Goal: Navigation & Orientation: Find specific page/section

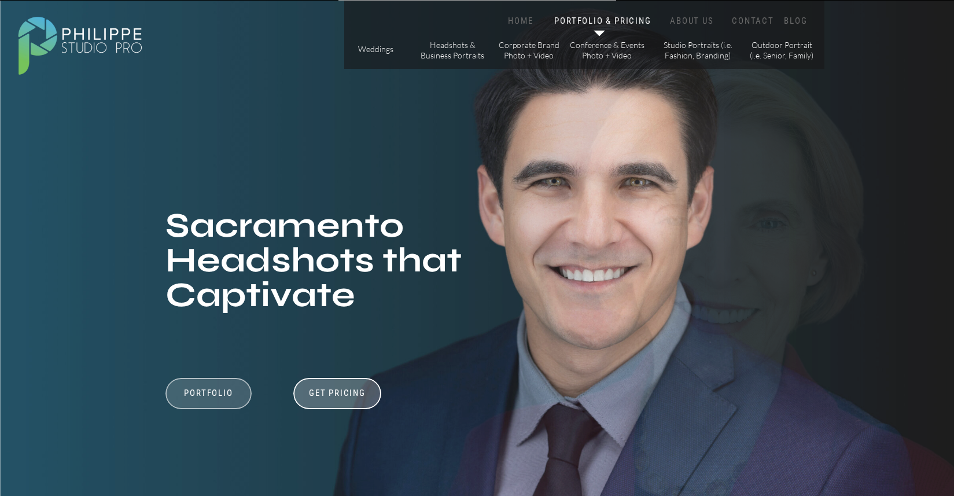
click at [226, 385] on div at bounding box center [208, 393] width 86 height 31
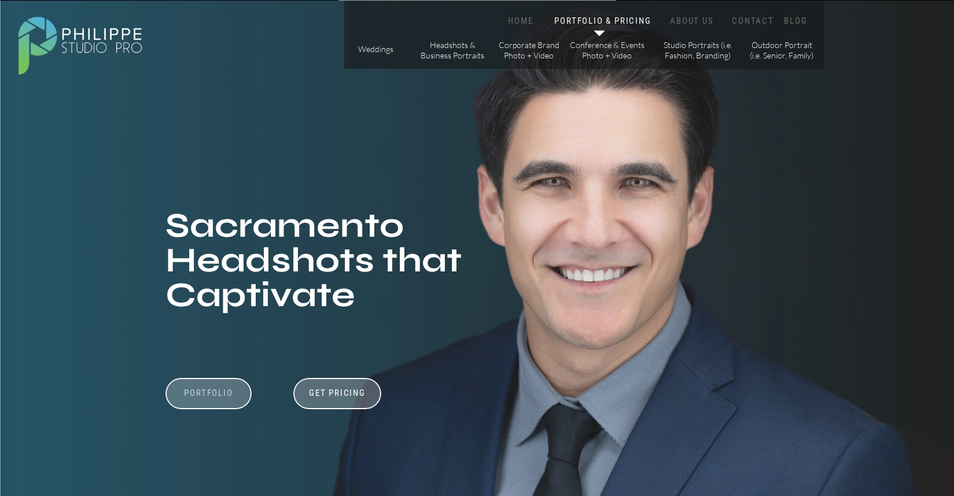
click at [210, 392] on h3 "Portfolio" at bounding box center [209, 399] width 80 height 22
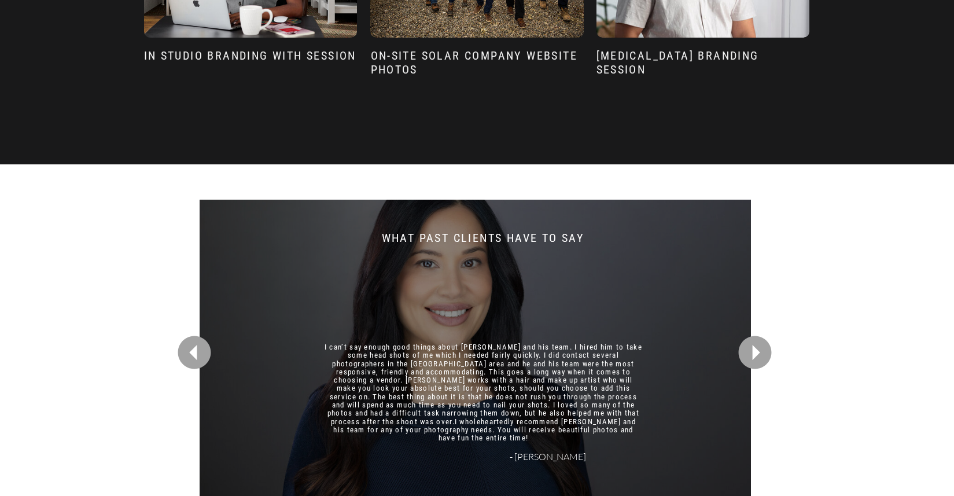
scroll to position [2856, 0]
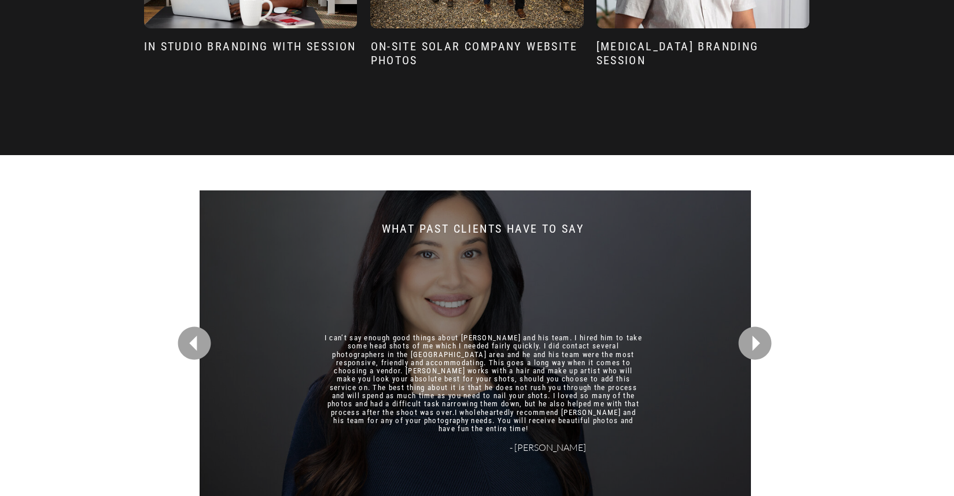
click at [768, 343] on icon at bounding box center [754, 343] width 33 height 33
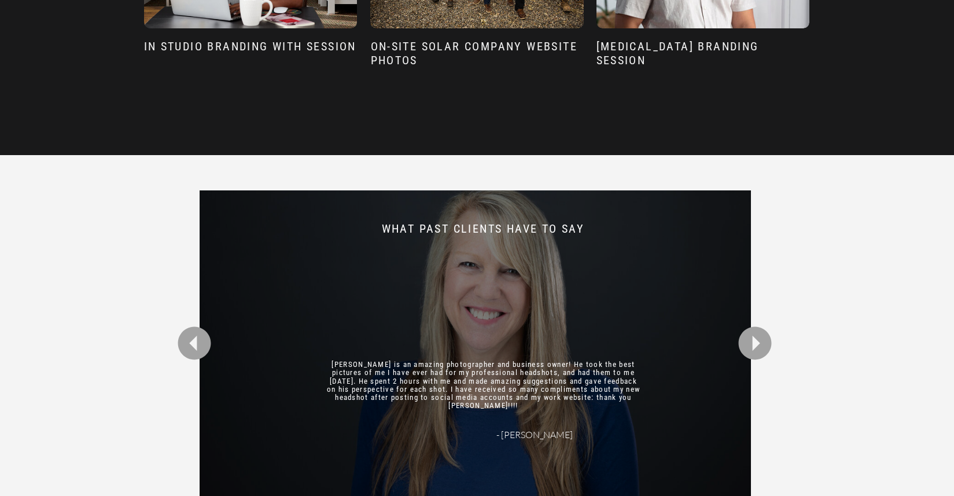
click at [768, 343] on icon at bounding box center [754, 343] width 33 height 33
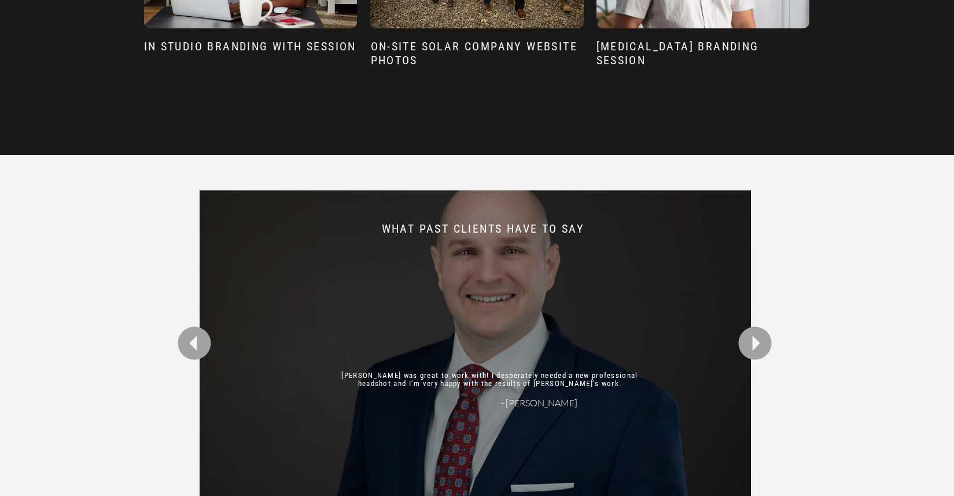
click at [768, 343] on icon at bounding box center [754, 343] width 33 height 33
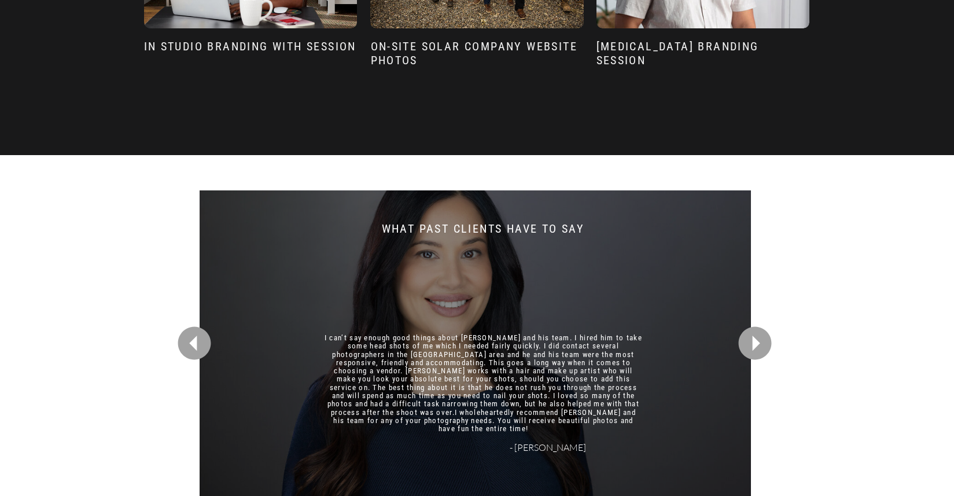
click at [768, 343] on icon at bounding box center [754, 343] width 33 height 33
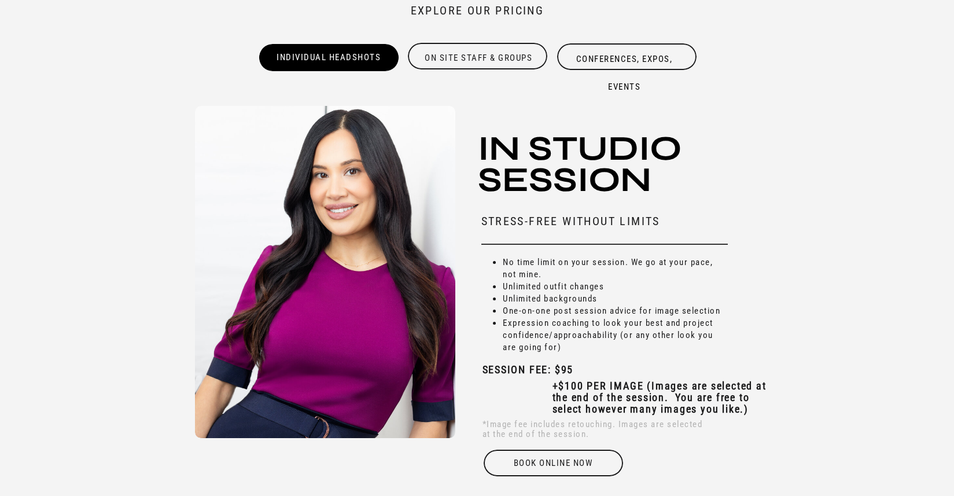
scroll to position [3476, 0]
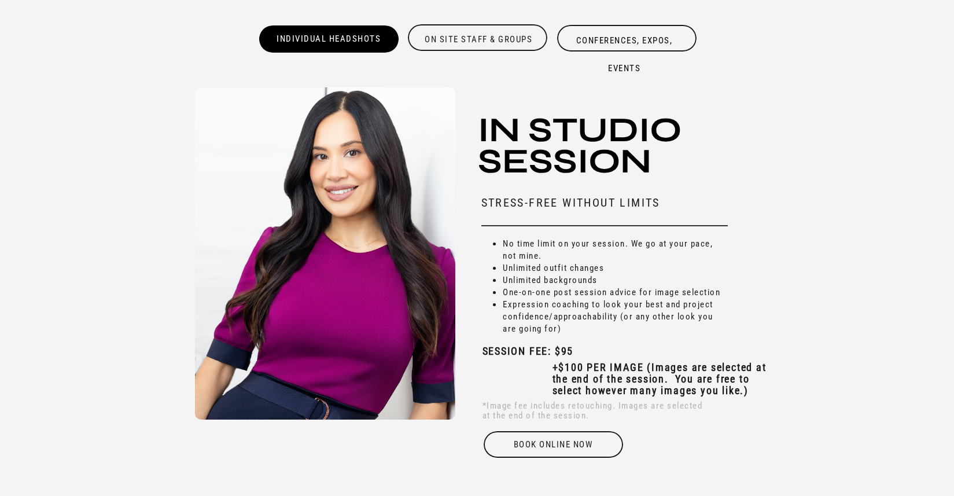
click at [478, 35] on div "On site Staff & Groups" at bounding box center [479, 37] width 142 height 23
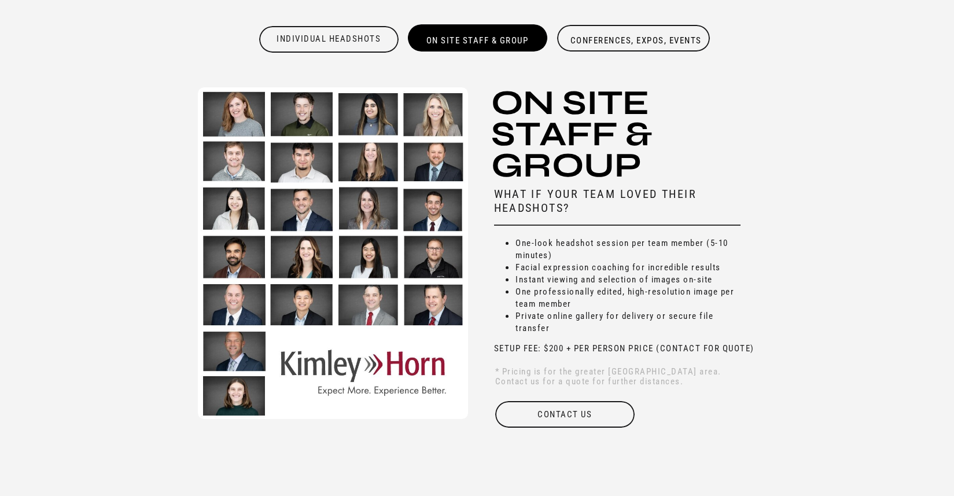
click at [622, 42] on div "Conferences, Expos, Events" at bounding box center [636, 40] width 142 height 27
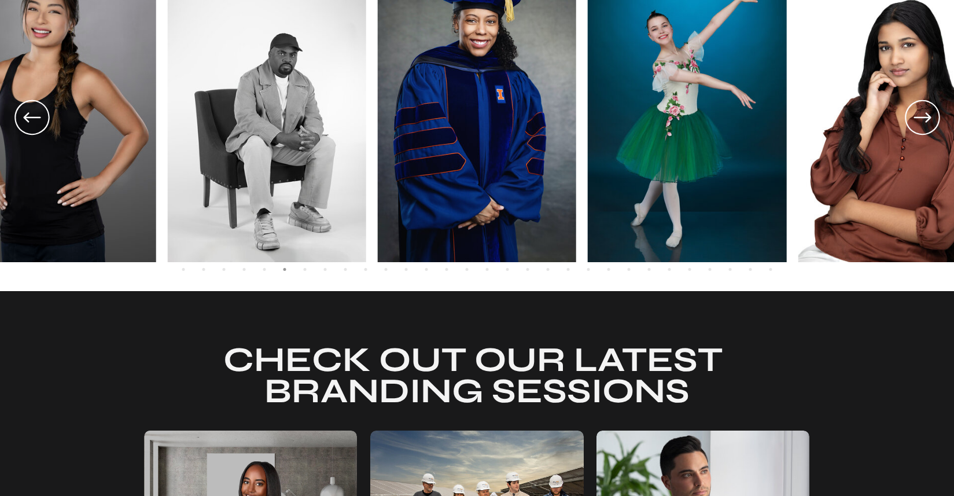
scroll to position [2135, 0]
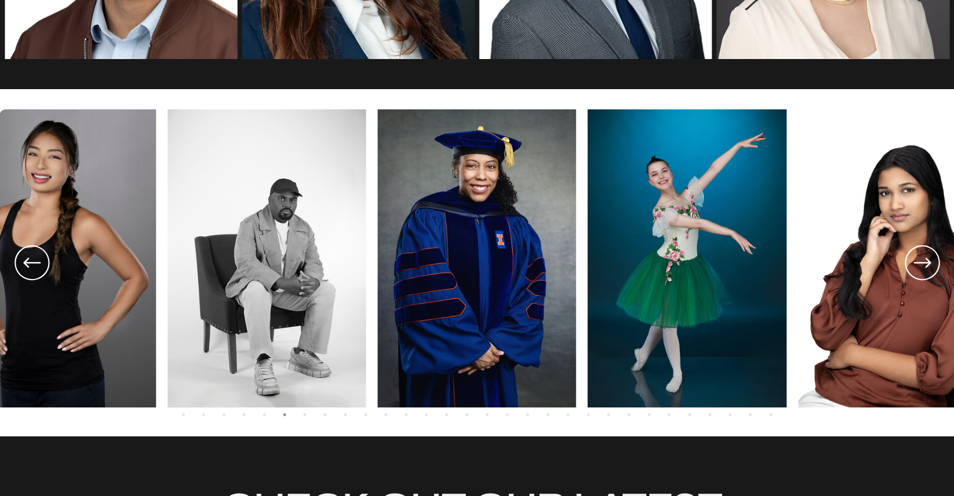
click at [933, 263] on icon at bounding box center [922, 262] width 42 height 43
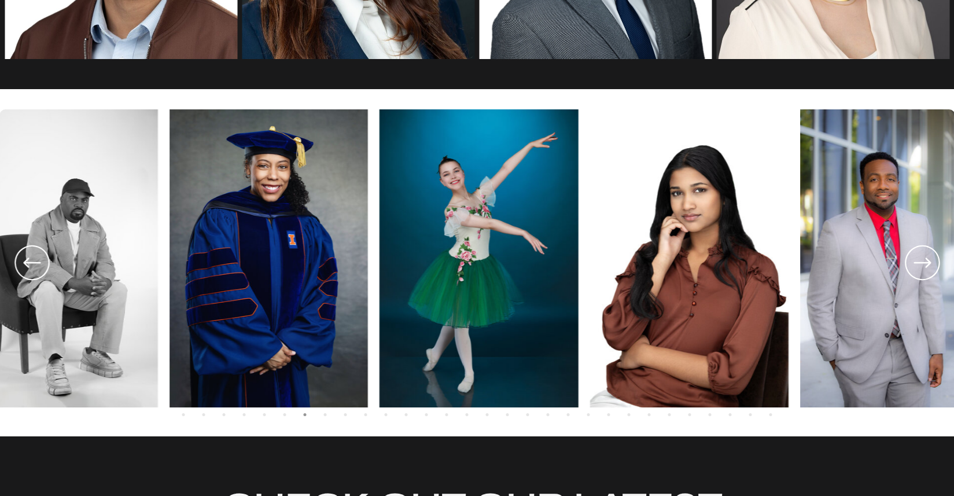
click at [933, 263] on icon at bounding box center [922, 262] width 42 height 43
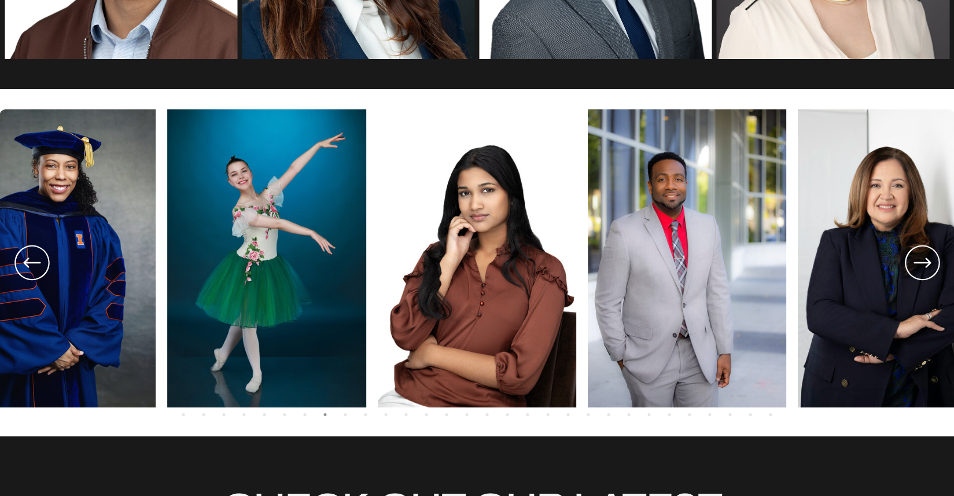
click at [933, 263] on icon at bounding box center [922, 262] width 42 height 43
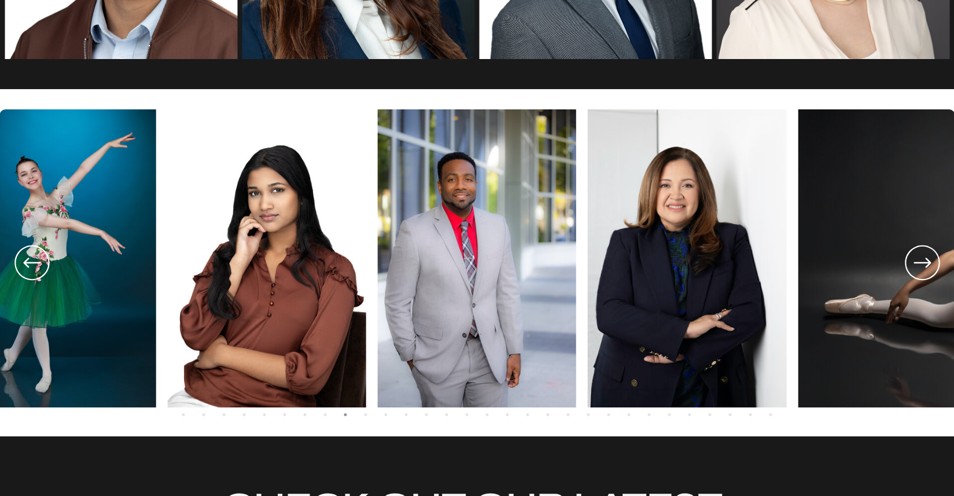
click at [495, 223] on img at bounding box center [477, 258] width 198 height 298
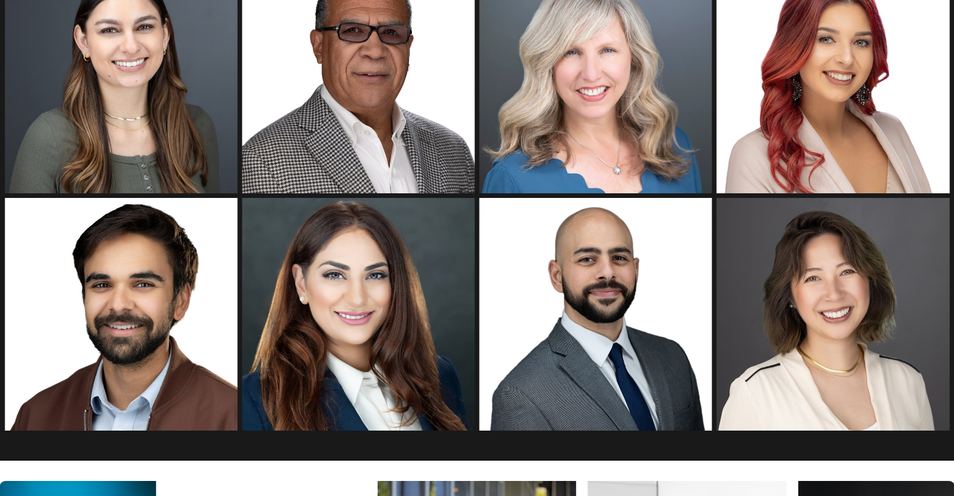
click at [614, 245] on img at bounding box center [596, 314] width 233 height 233
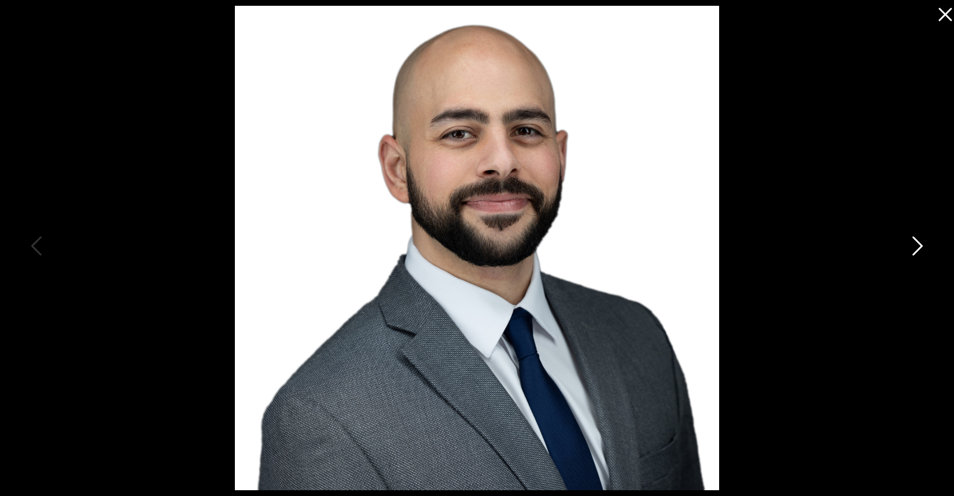
click at [921, 252] on icon at bounding box center [916, 248] width 29 height 35
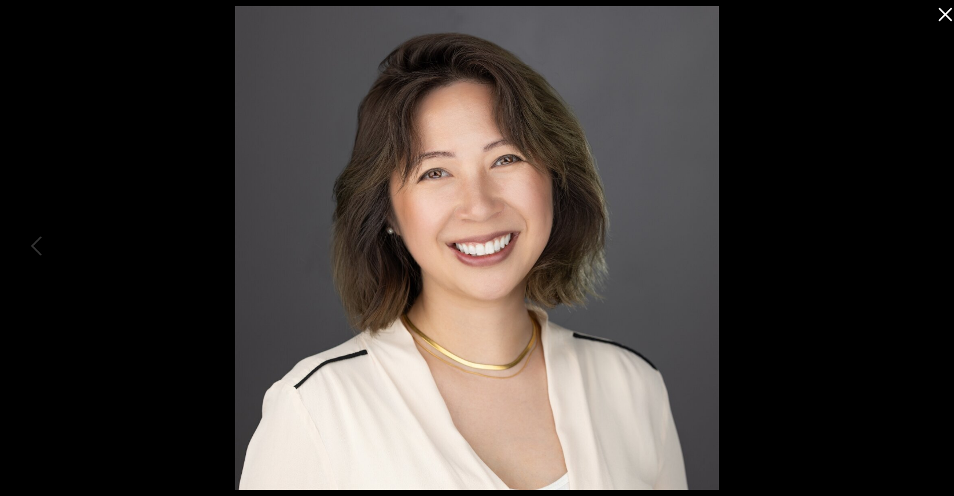
click at [907, 271] on div at bounding box center [477, 248] width 954 height 496
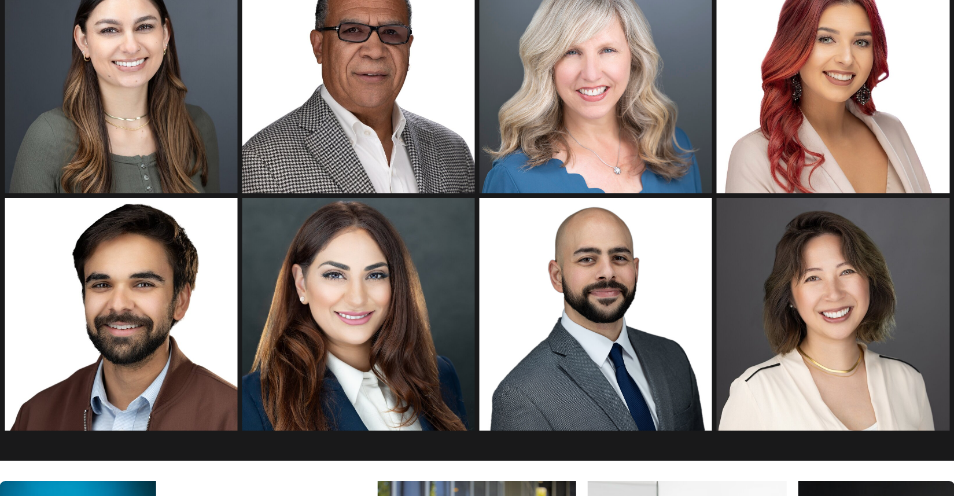
click at [856, 146] on img at bounding box center [833, 77] width 233 height 233
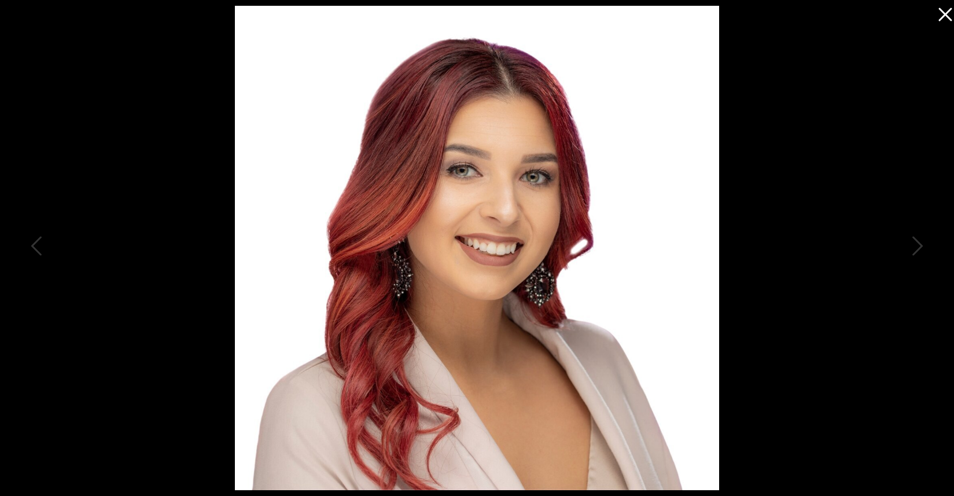
click at [943, 17] on icon at bounding box center [944, 14] width 13 height 13
